Goal: Subscribe to service/newsletter

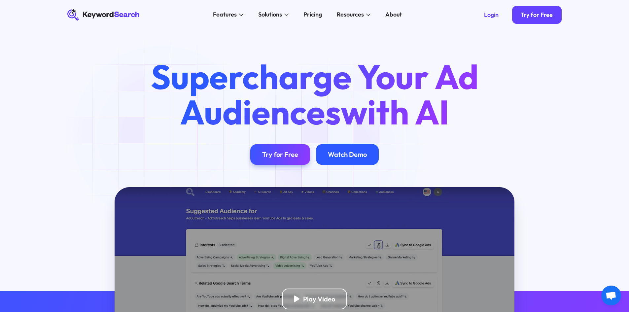
click at [336, 152] on div "Watch Demo" at bounding box center [347, 154] width 39 height 8
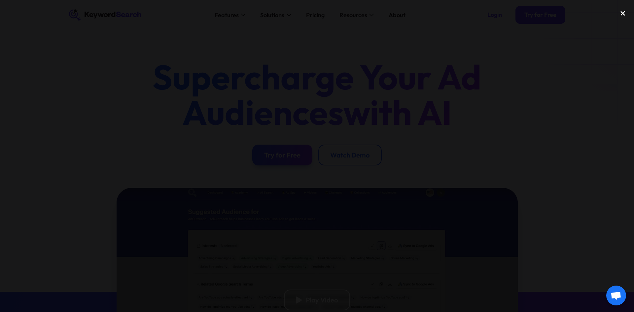
click at [621, 14] on div "close lightbox" at bounding box center [623, 13] width 22 height 15
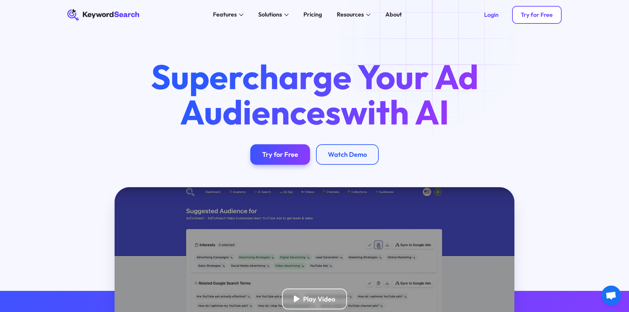
click at [538, 15] on div "Try for Free" at bounding box center [537, 14] width 32 height 7
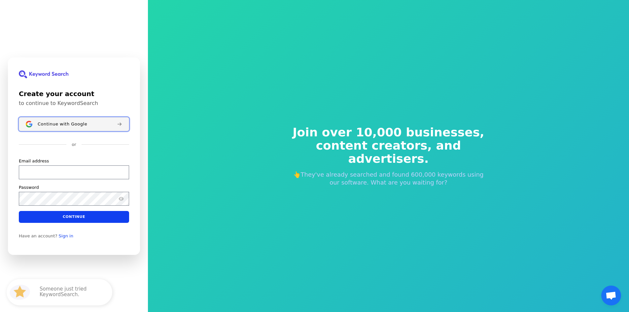
click at [66, 124] on span "Continue with Google" at bounding box center [63, 123] width 50 height 5
